Goal: Task Accomplishment & Management: Use online tool/utility

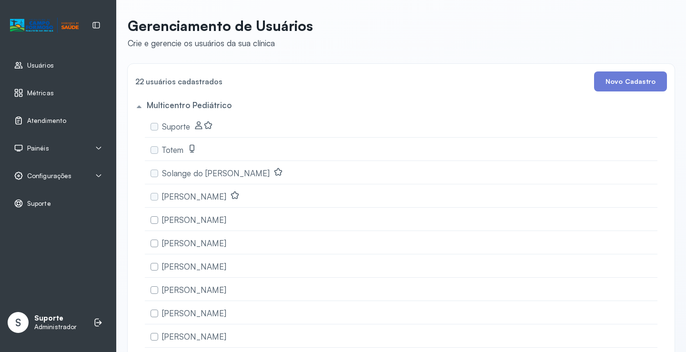
click at [56, 122] on span "Atendimento" at bounding box center [46, 121] width 39 height 8
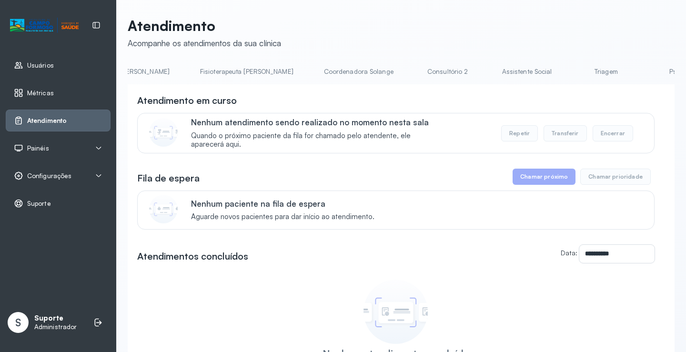
scroll to position [0, 558]
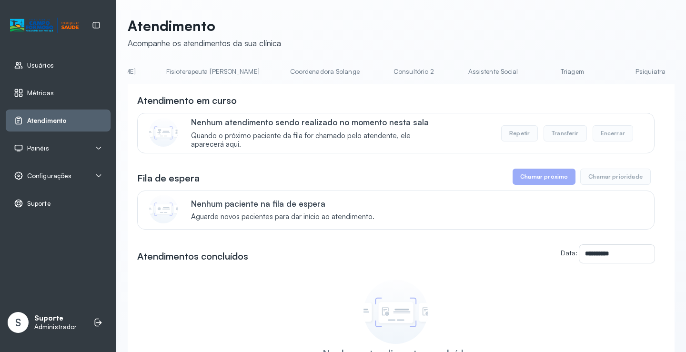
click at [539, 76] on link "Triagem" at bounding box center [572, 72] width 67 height 16
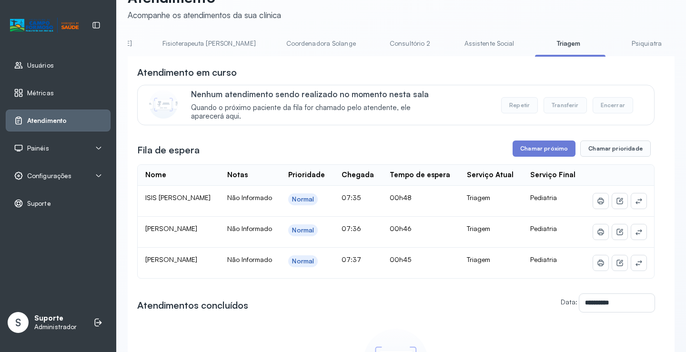
scroll to position [0, 0]
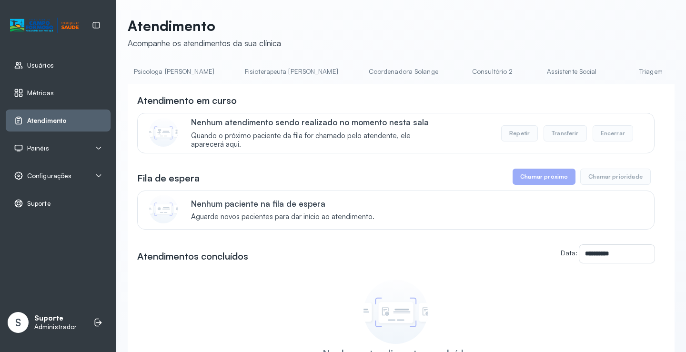
scroll to position [0, 489]
click at [608, 73] on link "Triagem" at bounding box center [641, 72] width 67 height 16
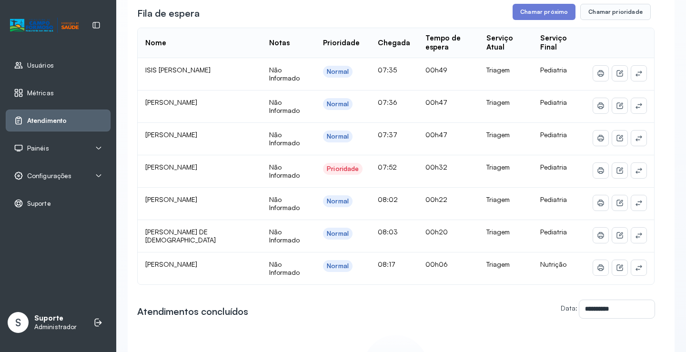
scroll to position [171, 0]
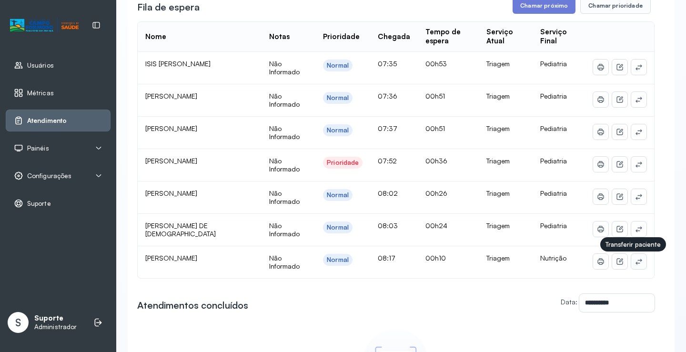
click at [635, 266] on icon at bounding box center [639, 262] width 8 height 8
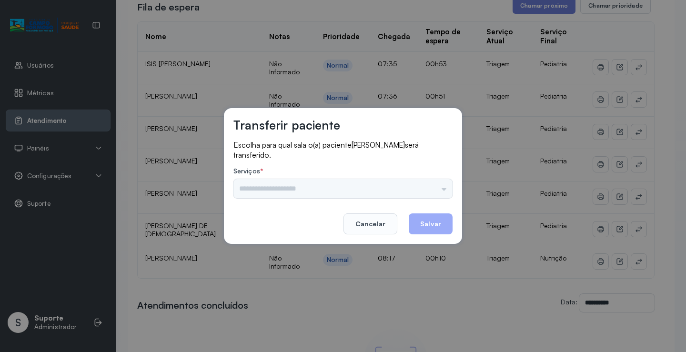
click at [306, 190] on div "Nenhuma opção encontrada" at bounding box center [343, 188] width 219 height 19
click at [268, 195] on input "text" at bounding box center [343, 188] width 219 height 19
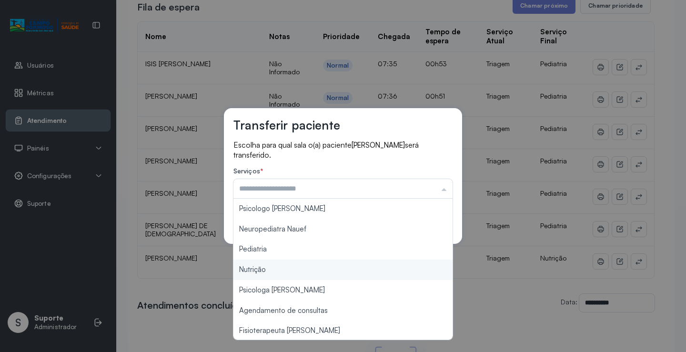
type input "********"
drag, startPoint x: 242, startPoint y: 269, endPoint x: 248, endPoint y: 266, distance: 6.8
click at [242, 268] on div "Transferir paciente Escolha para qual sala o(a) paciente Vicente Manoel Martins…" at bounding box center [343, 176] width 686 height 352
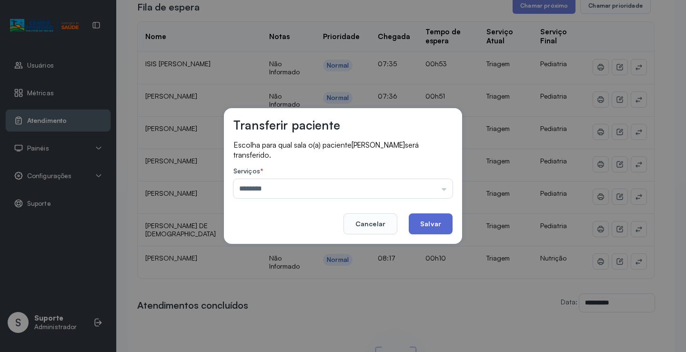
click at [431, 221] on button "Salvar" at bounding box center [431, 224] width 44 height 21
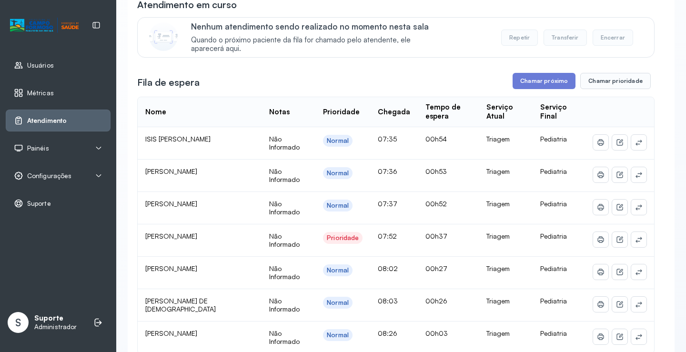
scroll to position [90, 0]
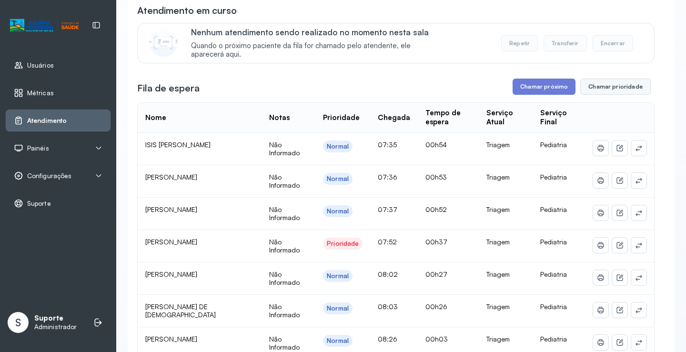
click at [615, 90] on button "Chamar prioridade" at bounding box center [616, 87] width 71 height 16
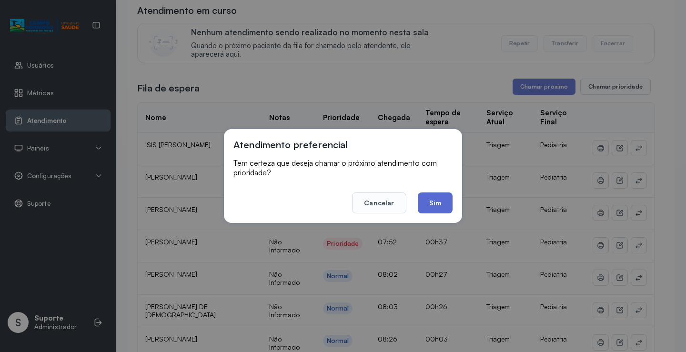
click at [431, 200] on button "Sim" at bounding box center [435, 203] width 35 height 21
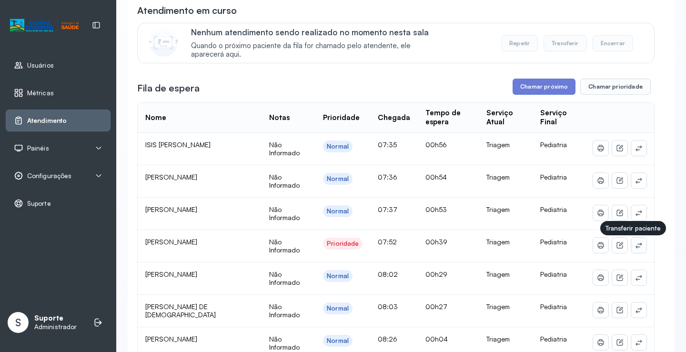
click at [636, 248] on button at bounding box center [639, 245] width 15 height 15
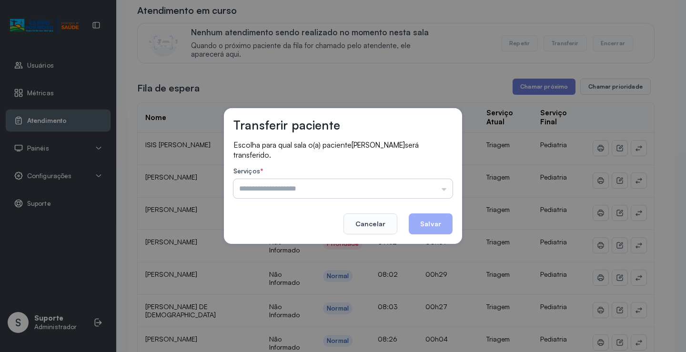
click at [307, 195] on input "text" at bounding box center [343, 188] width 219 height 19
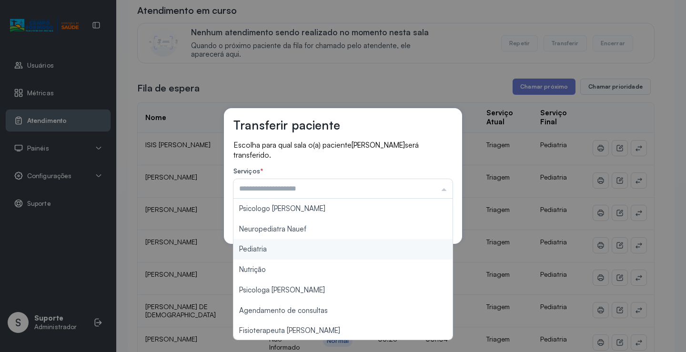
type input "*********"
drag, startPoint x: 266, startPoint y: 248, endPoint x: 319, endPoint y: 232, distance: 55.0
click at [272, 244] on div "Transferir paciente Escolha para qual sala o(a) paciente Henry Gabriel Rocha de…" at bounding box center [343, 176] width 686 height 352
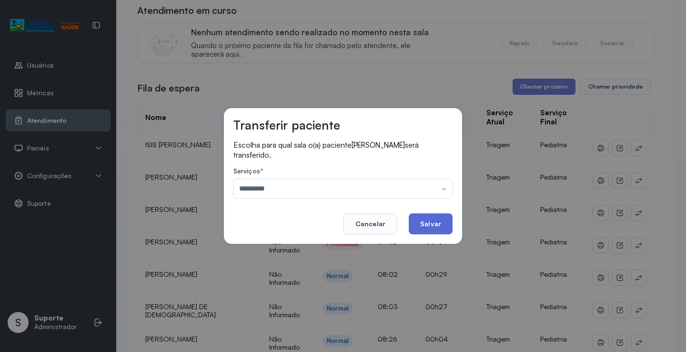
click at [436, 219] on button "Salvar" at bounding box center [431, 224] width 44 height 21
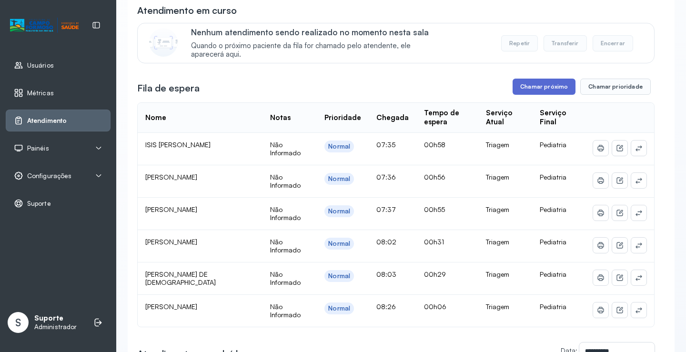
click at [547, 86] on button "Chamar próximo" at bounding box center [544, 87] width 63 height 16
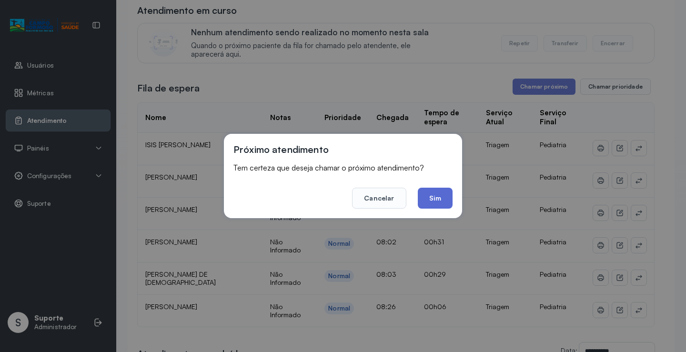
click at [445, 199] on button "Sim" at bounding box center [435, 198] width 35 height 21
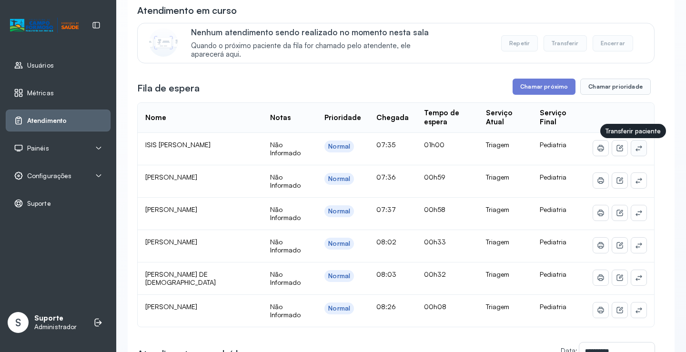
click at [632, 153] on button at bounding box center [639, 148] width 15 height 15
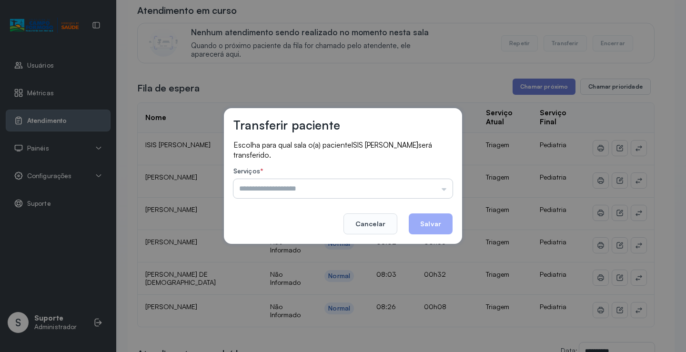
click at [266, 191] on input "text" at bounding box center [343, 188] width 219 height 19
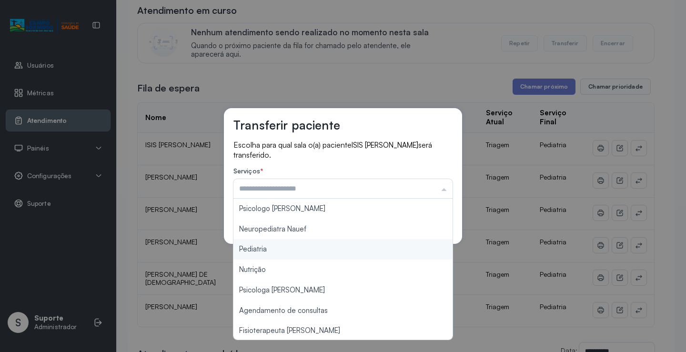
type input "*********"
click at [257, 249] on div "Transferir paciente Escolha para qual sala o(a) paciente ISIS ESTHER DOS SANTOS…" at bounding box center [343, 176] width 686 height 352
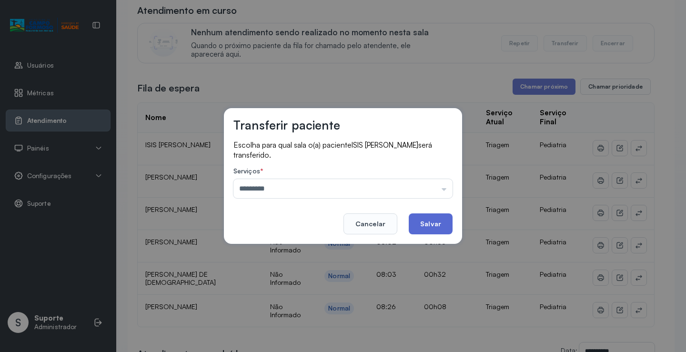
click at [445, 225] on button "Salvar" at bounding box center [431, 224] width 44 height 21
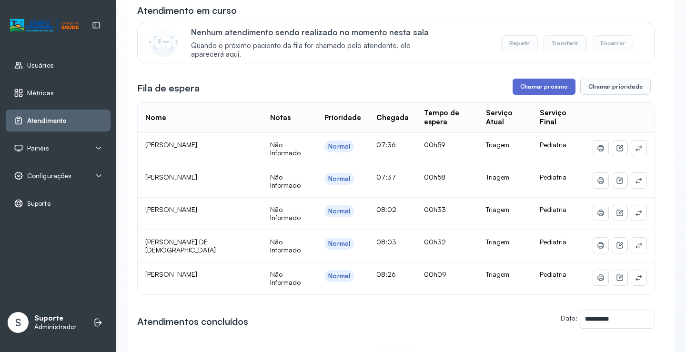
click at [542, 84] on button "Chamar próximo" at bounding box center [544, 87] width 63 height 16
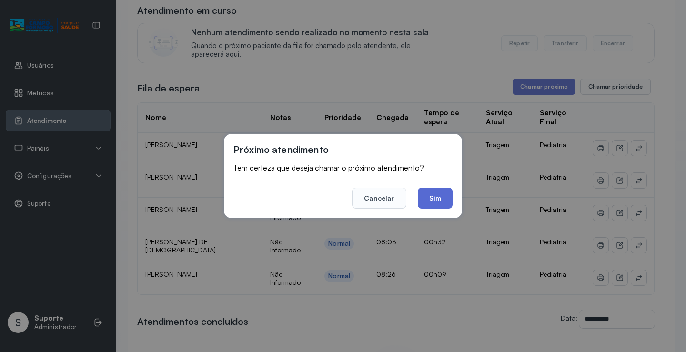
click at [449, 198] on button "Sim" at bounding box center [435, 198] width 35 height 21
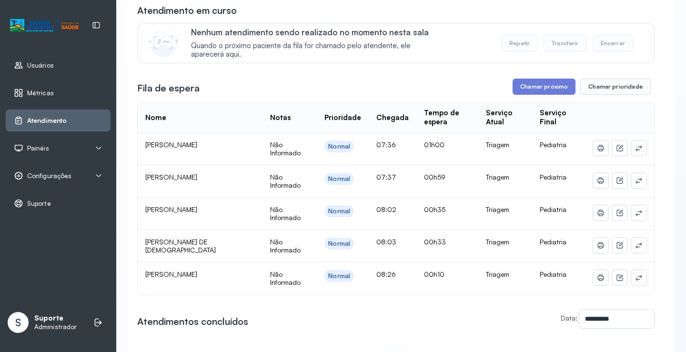
click at [635, 150] on icon at bounding box center [639, 148] width 8 height 8
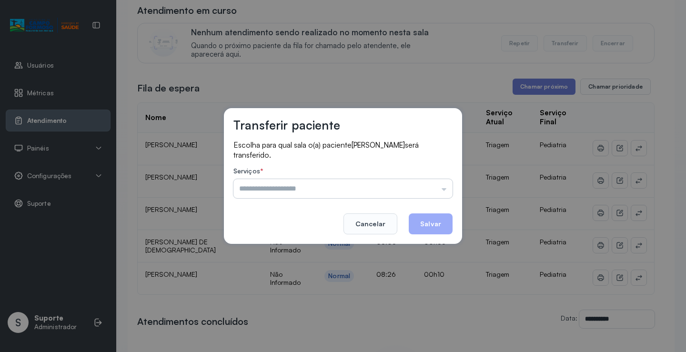
click at [261, 192] on input "text" at bounding box center [343, 188] width 219 height 19
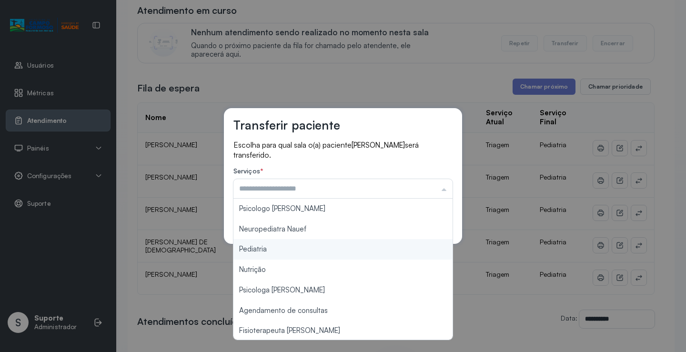
type input "*********"
drag, startPoint x: 255, startPoint y: 249, endPoint x: 261, endPoint y: 246, distance: 7.0
click at [256, 249] on div "Transferir paciente Escolha para qual sala o(a) paciente LUIZA FREITAS DE CARVA…" at bounding box center [343, 176] width 686 height 352
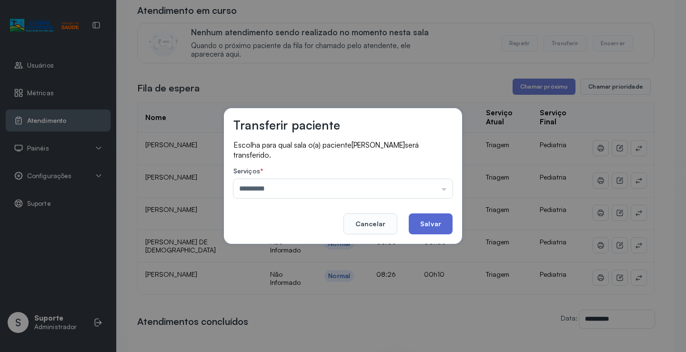
click at [435, 221] on button "Salvar" at bounding box center [431, 224] width 44 height 21
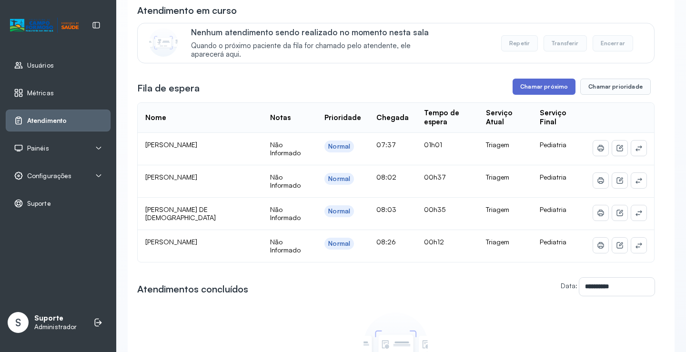
click at [539, 86] on button "Chamar próximo" at bounding box center [544, 87] width 63 height 16
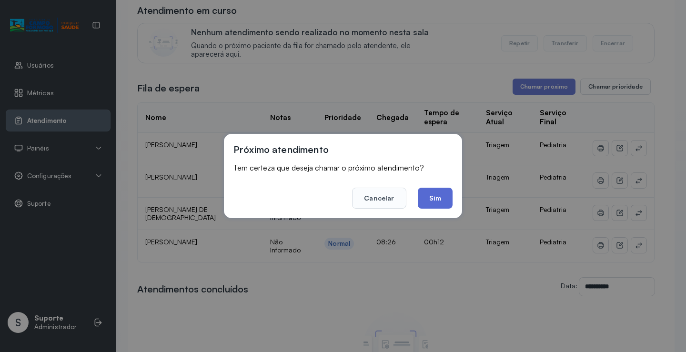
click at [437, 197] on button "Sim" at bounding box center [435, 198] width 35 height 21
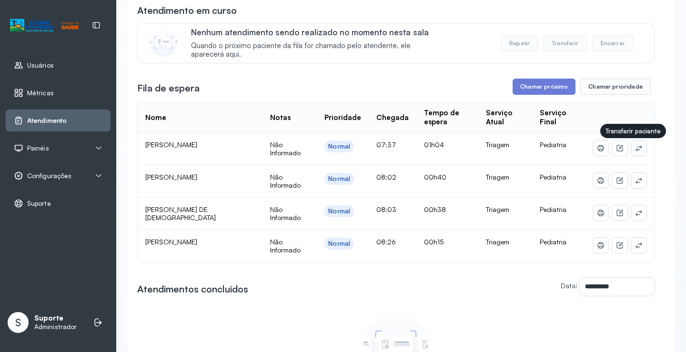
click at [635, 152] on icon at bounding box center [639, 148] width 8 height 8
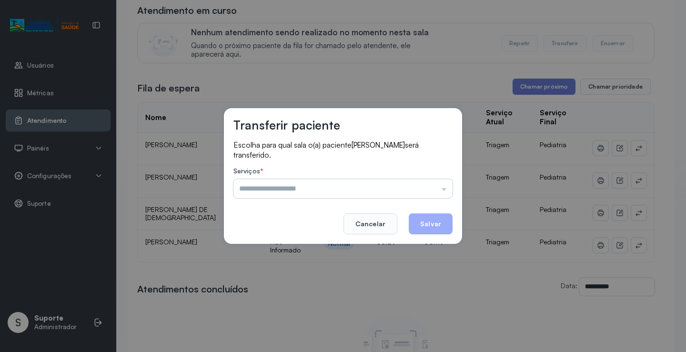
click at [261, 189] on input "text" at bounding box center [343, 188] width 219 height 19
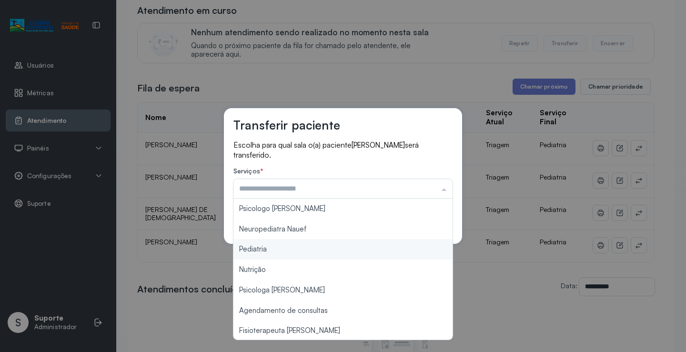
type input "*********"
click at [255, 247] on div "Transferir paciente Escolha para qual sala o(a) paciente RAISSA VITORIA BATISTA…" at bounding box center [343, 176] width 686 height 352
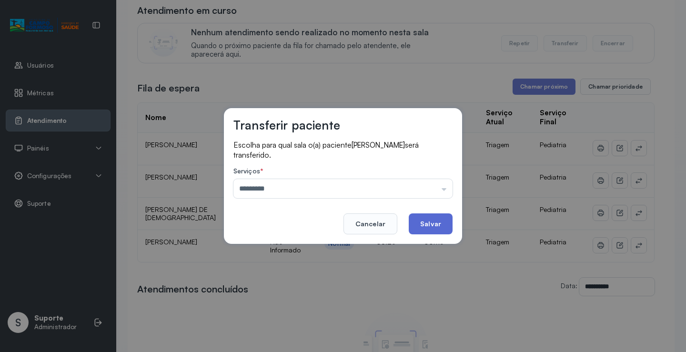
click at [421, 225] on button "Salvar" at bounding box center [431, 224] width 44 height 21
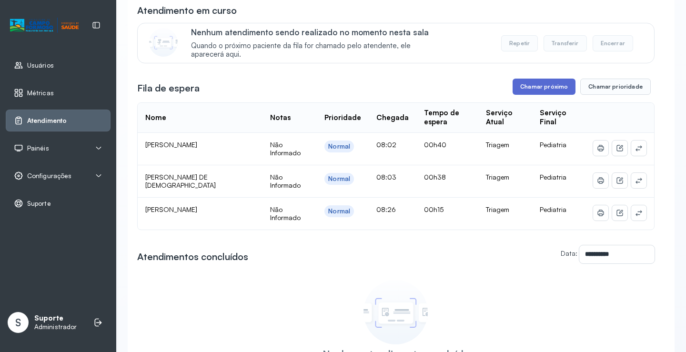
click at [532, 91] on button "Chamar próximo" at bounding box center [544, 87] width 63 height 16
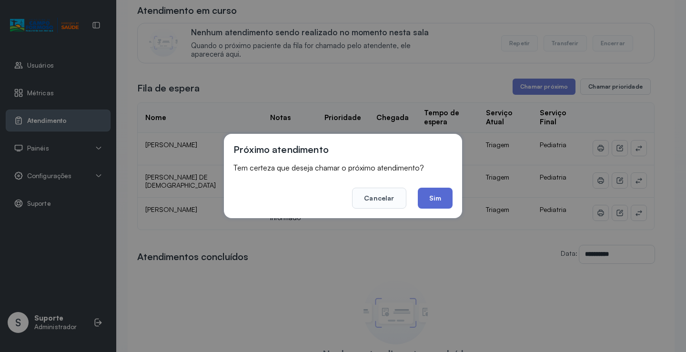
click at [450, 198] on button "Sim" at bounding box center [435, 198] width 35 height 21
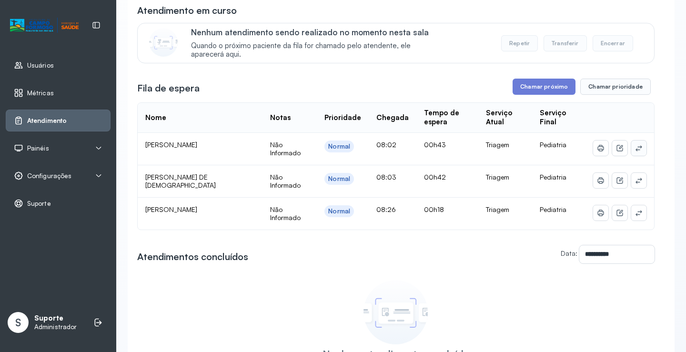
click at [635, 153] on button at bounding box center [639, 148] width 15 height 15
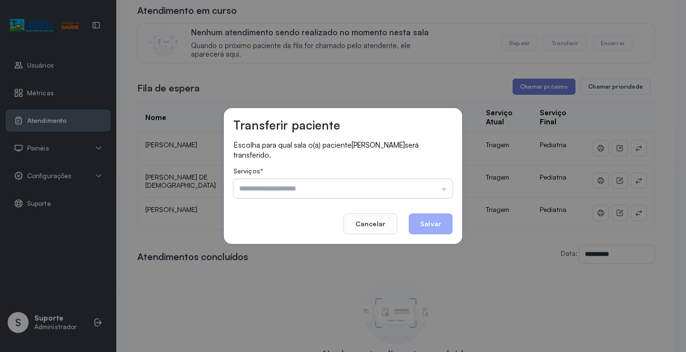
click at [265, 192] on input "text" at bounding box center [343, 188] width 219 height 19
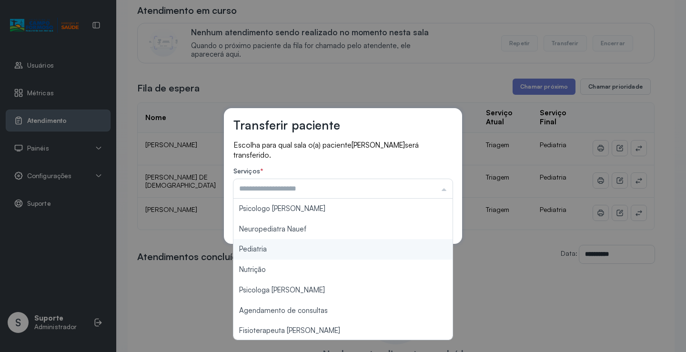
type input "*********"
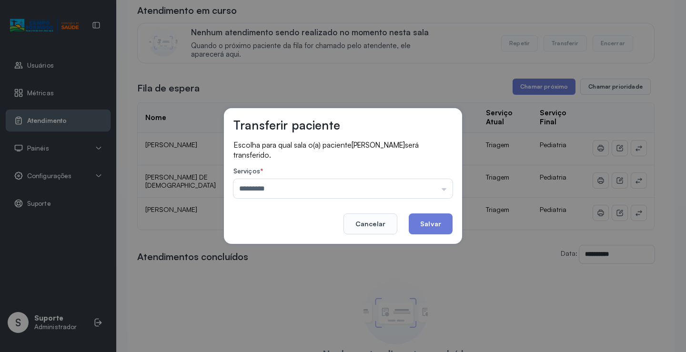
drag, startPoint x: 248, startPoint y: 251, endPoint x: 278, endPoint y: 250, distance: 29.6
click at [248, 251] on div "Transferir paciente Escolha para qual sala o(a) paciente MARIA ISIS BATISTA DOS…" at bounding box center [343, 176] width 686 height 352
click at [429, 225] on button "Salvar" at bounding box center [431, 224] width 44 height 21
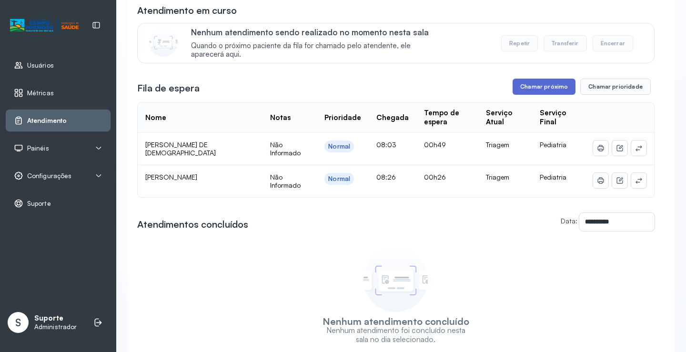
click at [548, 84] on button "Chamar próximo" at bounding box center [544, 87] width 63 height 16
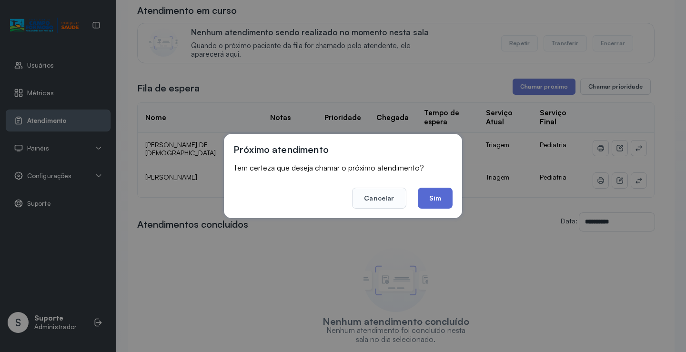
click at [430, 193] on button "Sim" at bounding box center [435, 198] width 35 height 21
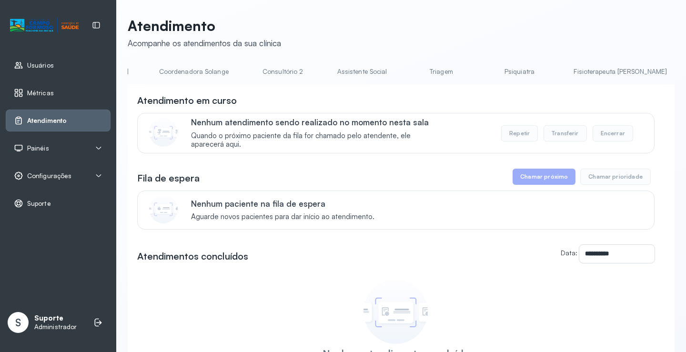
scroll to position [0, 691]
click at [406, 74] on link "Triagem" at bounding box center [439, 72] width 67 height 16
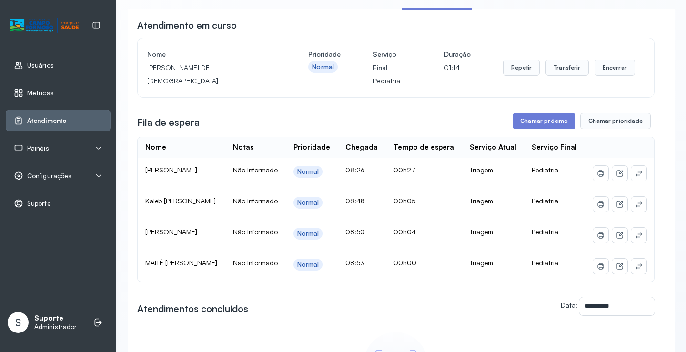
scroll to position [0, 0]
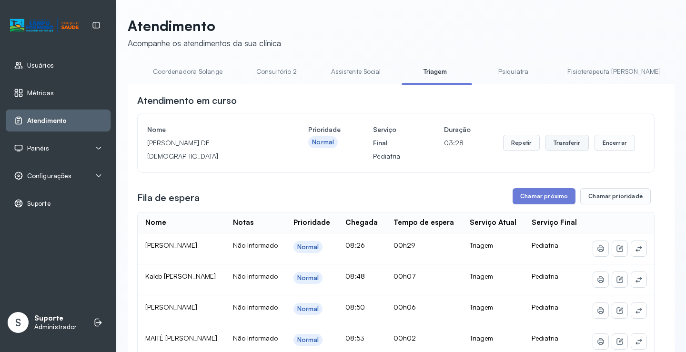
click at [571, 144] on button "Transferir" at bounding box center [567, 143] width 43 height 16
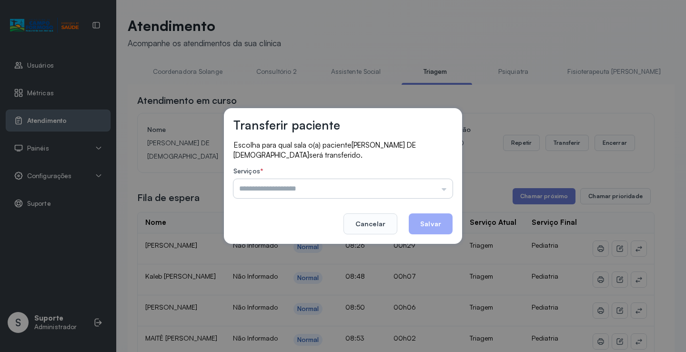
click at [263, 194] on input "text" at bounding box center [343, 188] width 219 height 19
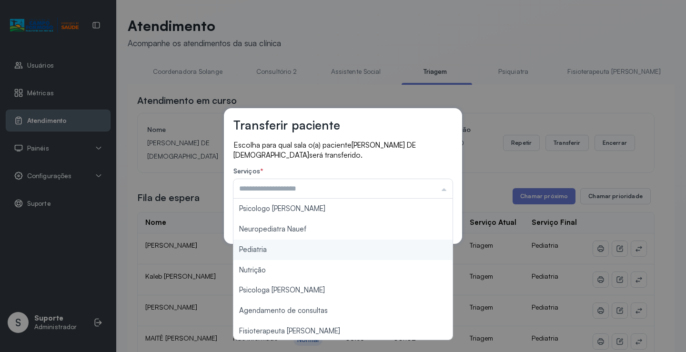
type input "*********"
drag, startPoint x: 253, startPoint y: 248, endPoint x: 340, endPoint y: 248, distance: 87.7
click at [257, 248] on div "Transferir paciente Escolha para qual sala o(a) paciente [PERSON_NAME] será tra…" at bounding box center [343, 176] width 686 height 352
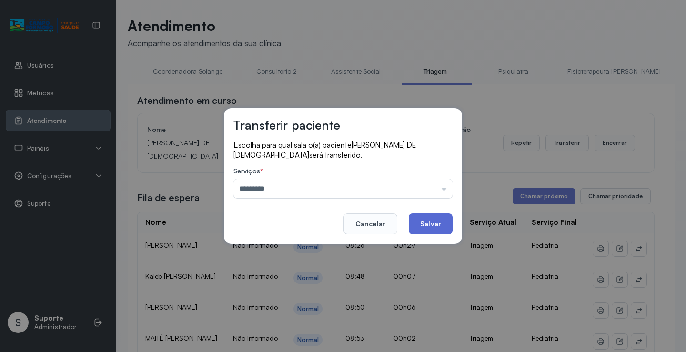
click at [437, 222] on button "Salvar" at bounding box center [431, 224] width 44 height 21
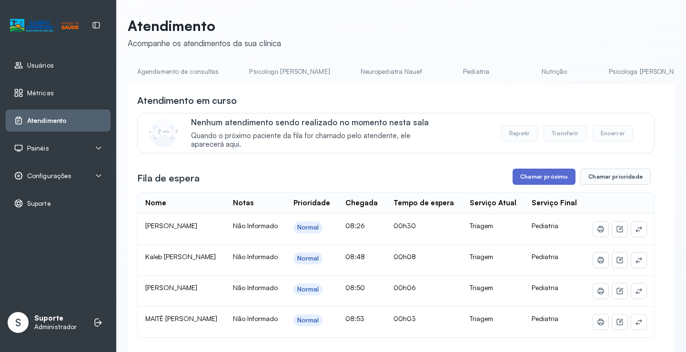
click at [536, 178] on button "Chamar próximo" at bounding box center [544, 177] width 63 height 16
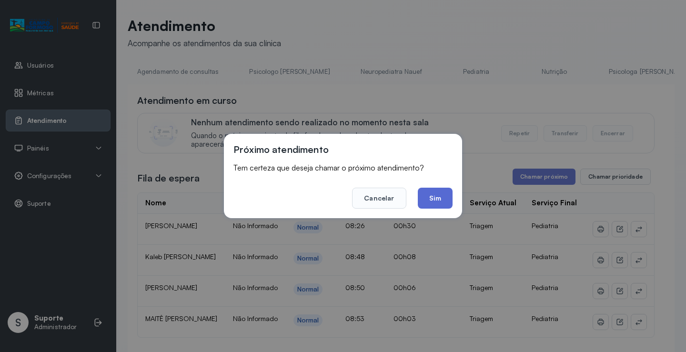
click at [443, 203] on button "Sim" at bounding box center [435, 198] width 35 height 21
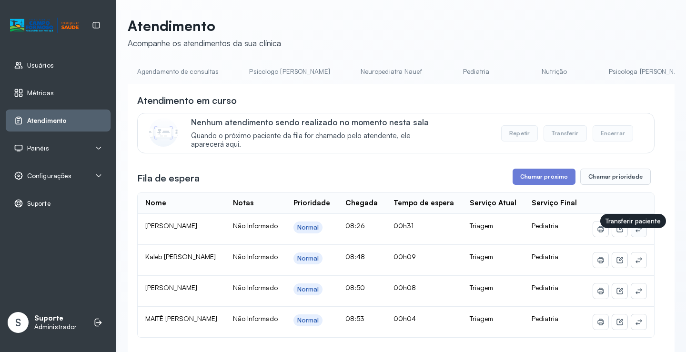
click at [635, 233] on icon at bounding box center [639, 229] width 8 height 8
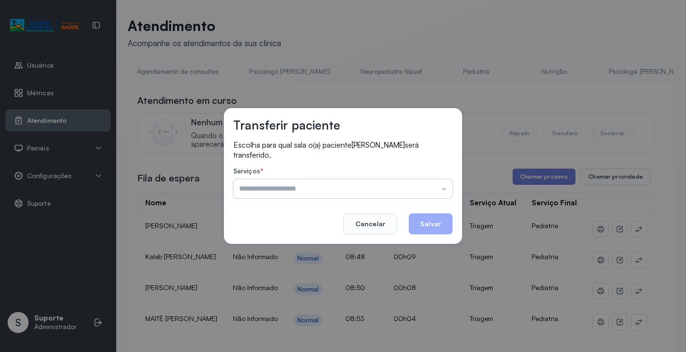
click at [262, 188] on input "text" at bounding box center [343, 188] width 219 height 19
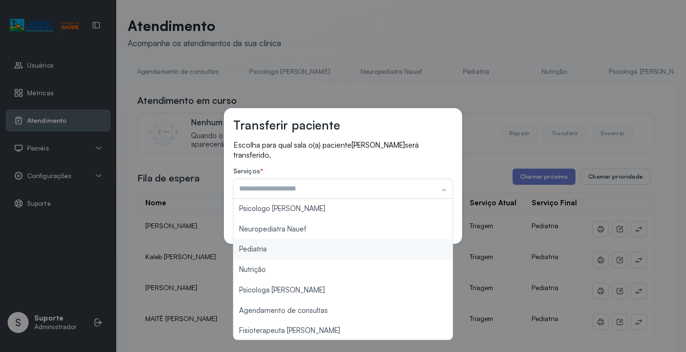
type input "*********"
drag, startPoint x: 259, startPoint y: 246, endPoint x: 362, endPoint y: 225, distance: 104.6
click at [260, 246] on div "Transferir paciente Escolha para qual sala o(a) paciente [PERSON_NAME] será tra…" at bounding box center [343, 176] width 686 height 352
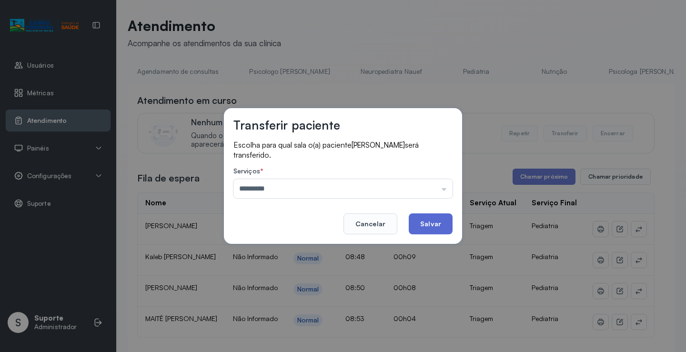
click at [433, 220] on button "Salvar" at bounding box center [431, 224] width 44 height 21
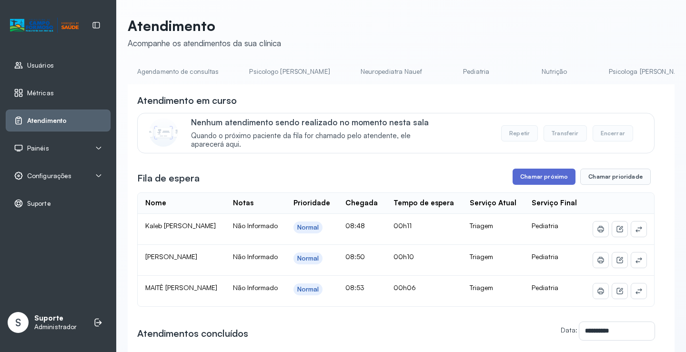
click at [537, 182] on button "Chamar próximo" at bounding box center [544, 177] width 63 height 16
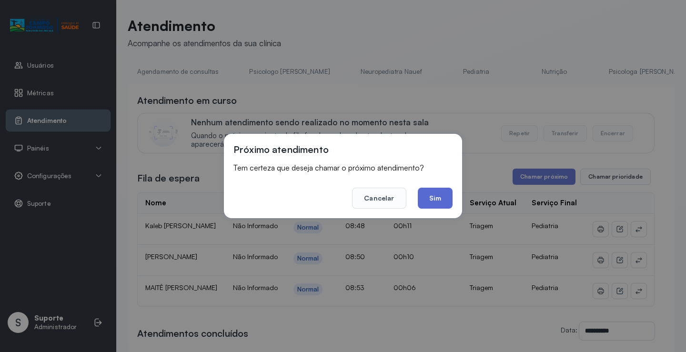
click at [422, 195] on button "Sim" at bounding box center [435, 198] width 35 height 21
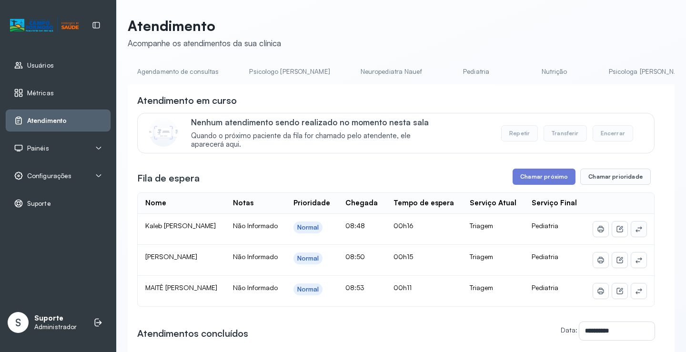
click at [635, 233] on icon at bounding box center [639, 229] width 8 height 8
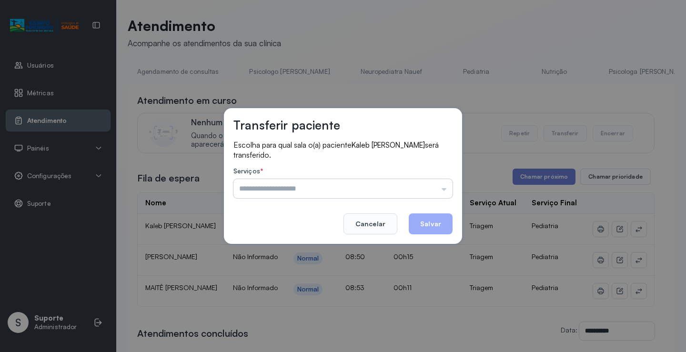
click at [273, 190] on input "text" at bounding box center [343, 188] width 219 height 19
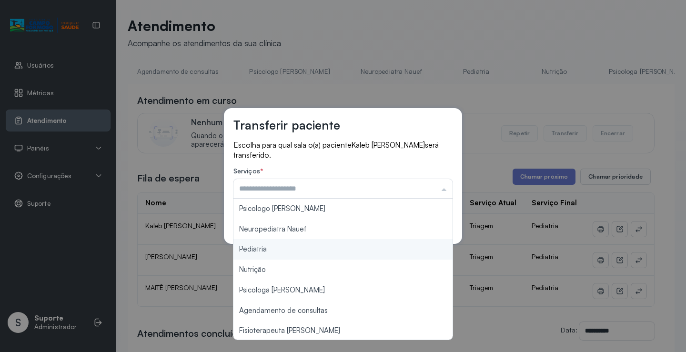
type input "*********"
click at [250, 253] on div "Transferir paciente Escolha para qual sala o(a) paciente Kaleb [PERSON_NAME] se…" at bounding box center [343, 176] width 686 height 352
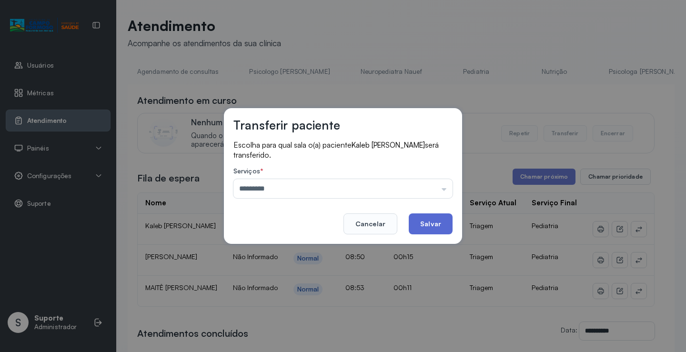
drag, startPoint x: 425, startPoint y: 222, endPoint x: 430, endPoint y: 223, distance: 4.9
click at [426, 222] on button "Salvar" at bounding box center [431, 224] width 44 height 21
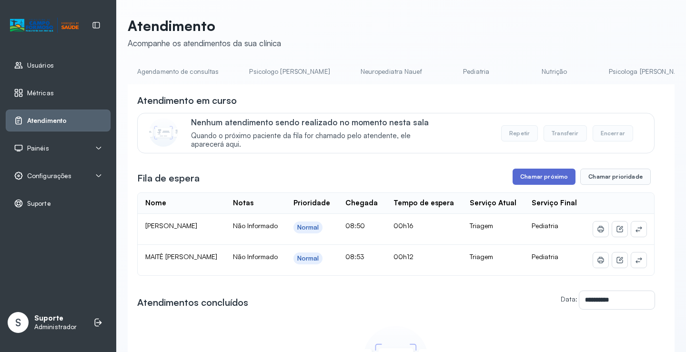
click at [528, 180] on button "Chamar próximo" at bounding box center [544, 177] width 63 height 16
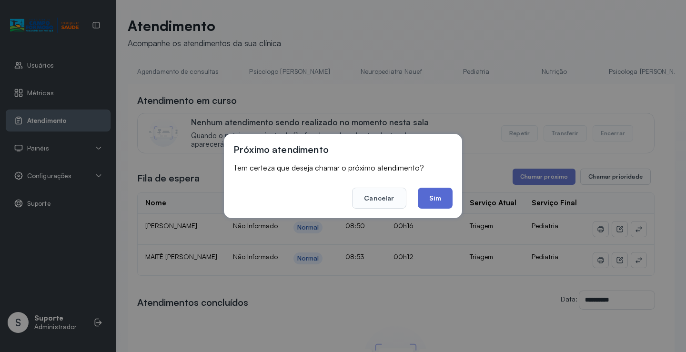
click at [432, 197] on button "Sim" at bounding box center [435, 198] width 35 height 21
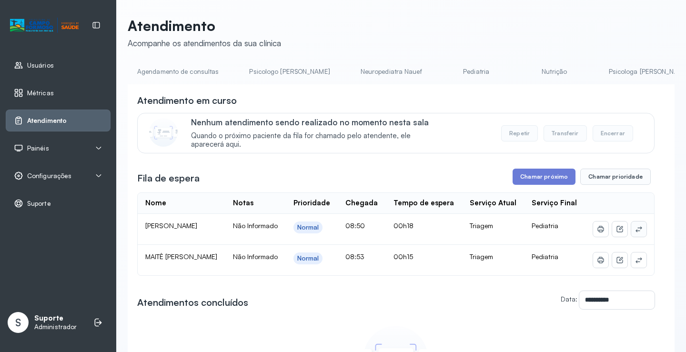
click at [635, 233] on icon at bounding box center [639, 229] width 8 height 8
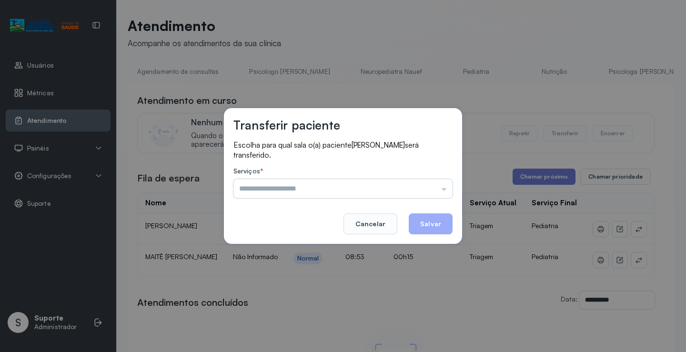
click at [299, 189] on input "text" at bounding box center [343, 188] width 219 height 19
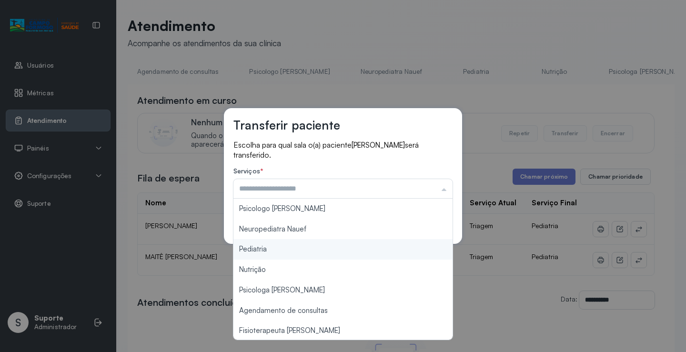
type input "*********"
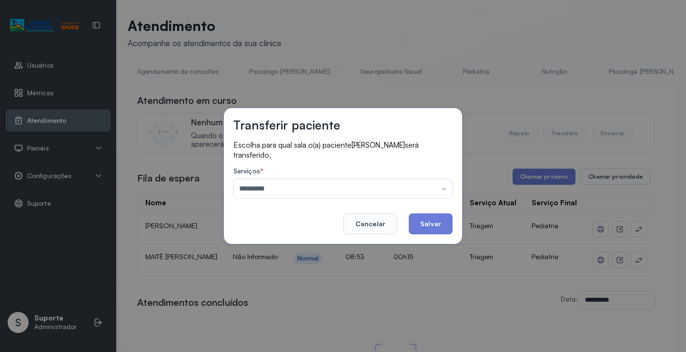
drag, startPoint x: 258, startPoint y: 249, endPoint x: 340, endPoint y: 240, distance: 82.5
click at [266, 246] on div "Transferir paciente Escolha para qual sala o(a) paciente [PERSON_NAME] será tra…" at bounding box center [343, 176] width 686 height 352
click at [436, 220] on button "Salvar" at bounding box center [431, 224] width 44 height 21
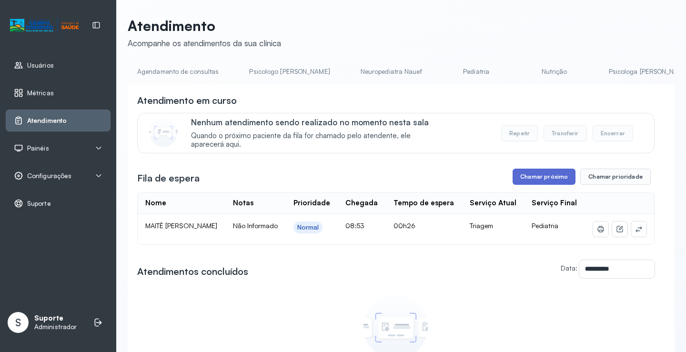
click at [541, 176] on button "Chamar próximo" at bounding box center [544, 177] width 63 height 16
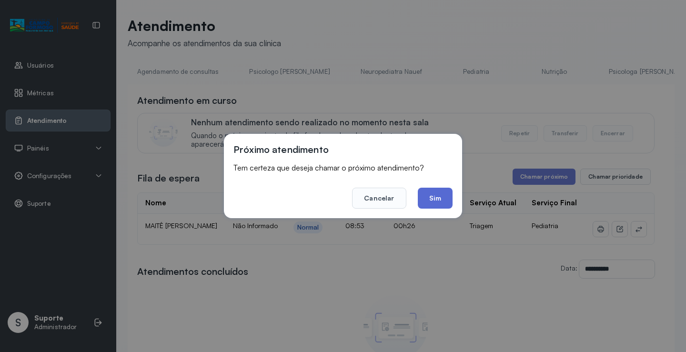
click at [429, 198] on button "Sim" at bounding box center [435, 198] width 35 height 21
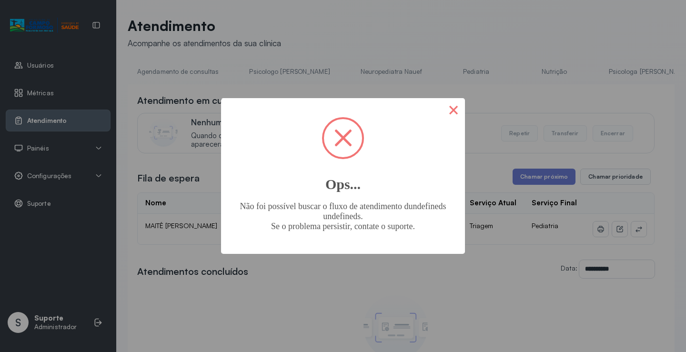
click at [451, 106] on button "×" at bounding box center [453, 109] width 23 height 23
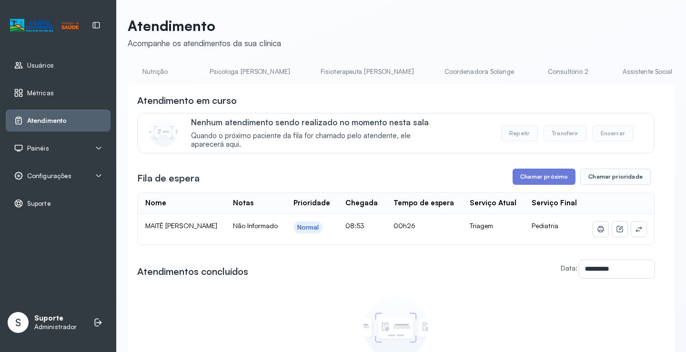
scroll to position [0, 444]
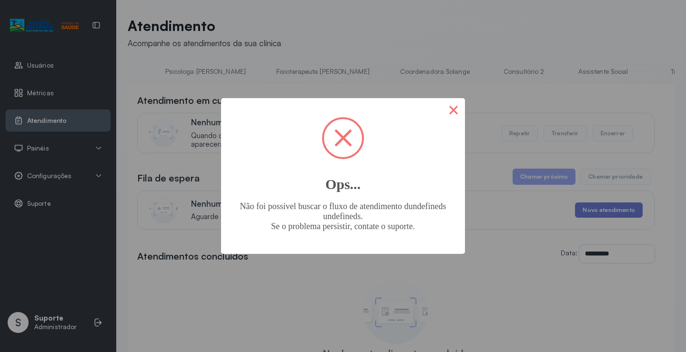
click at [456, 113] on button "×" at bounding box center [453, 109] width 23 height 23
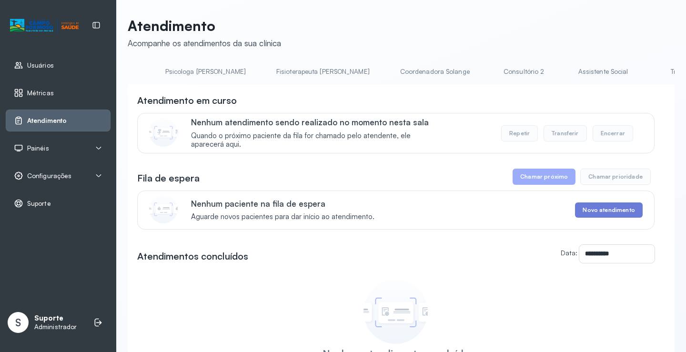
click at [649, 77] on link "Triagem" at bounding box center [682, 72] width 67 height 16
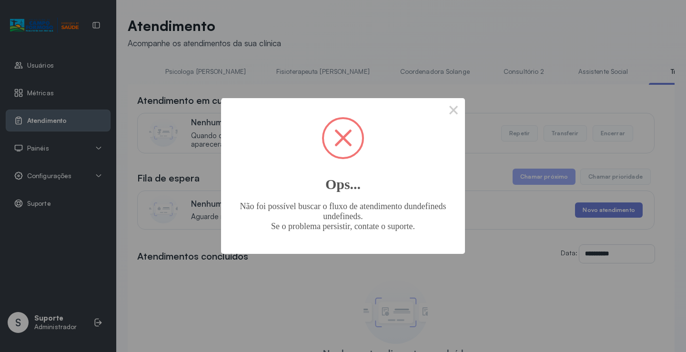
click at [294, 24] on div "× Ops... Não foi possível buscar o fluxo de atendimento dundefineds undefineds.…" at bounding box center [343, 176] width 686 height 352
